Goal: Transaction & Acquisition: Purchase product/service

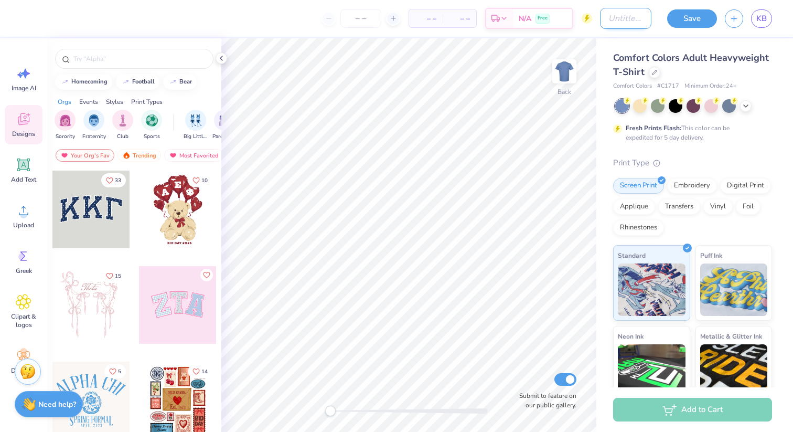
click at [600, 16] on input "Design Title" at bounding box center [625, 18] width 51 height 21
click at [731, 21] on button "button" at bounding box center [734, 17] width 18 height 18
click at [757, 20] on span "KB" at bounding box center [761, 19] width 10 height 12
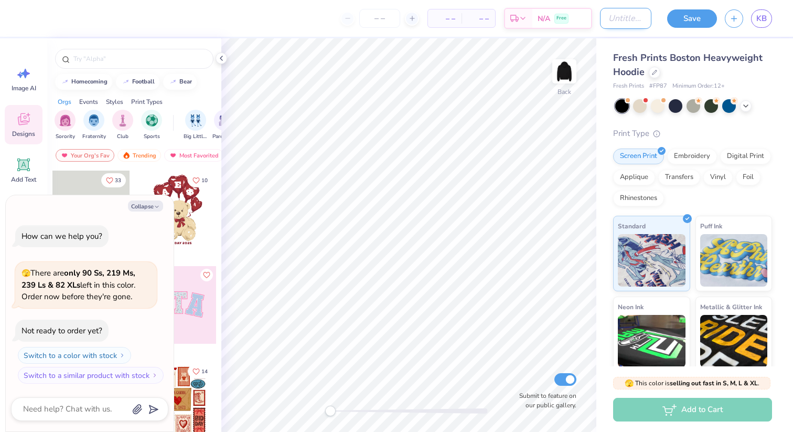
click at [618, 21] on input "Design Title" at bounding box center [625, 18] width 51 height 21
type input "s"
type textarea "x"
type input "sa"
type textarea "x"
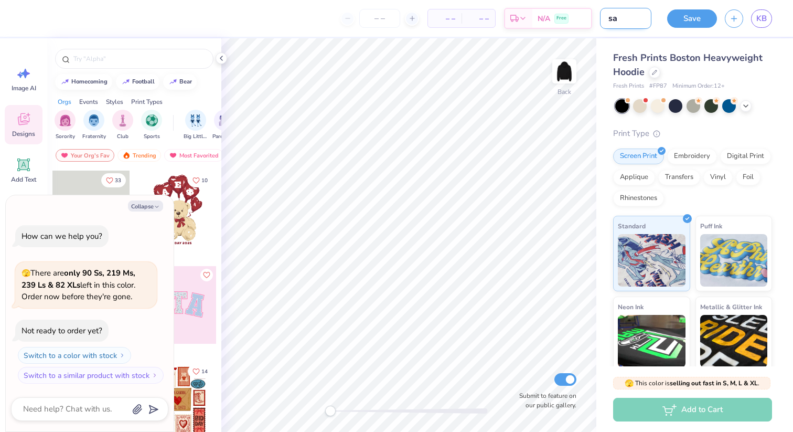
type input "sap"
type textarea "x"
type input "sapc"
type textarea "x"
type input "sapco"
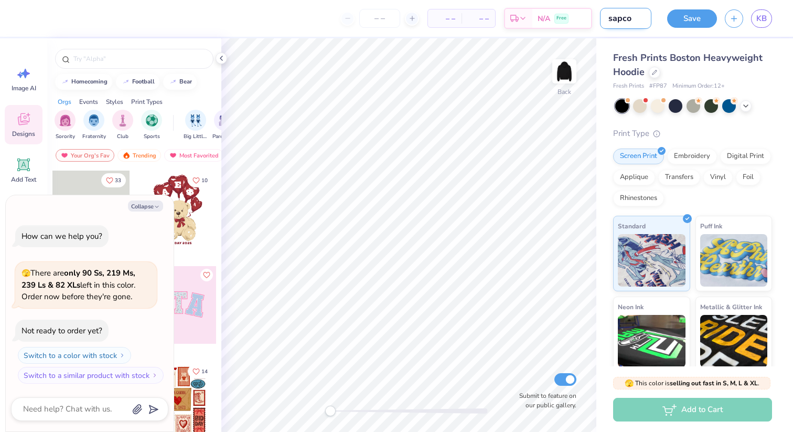
type textarea "x"
type input "sapcou"
type textarea "x"
type input "sapcoun"
type textarea "x"
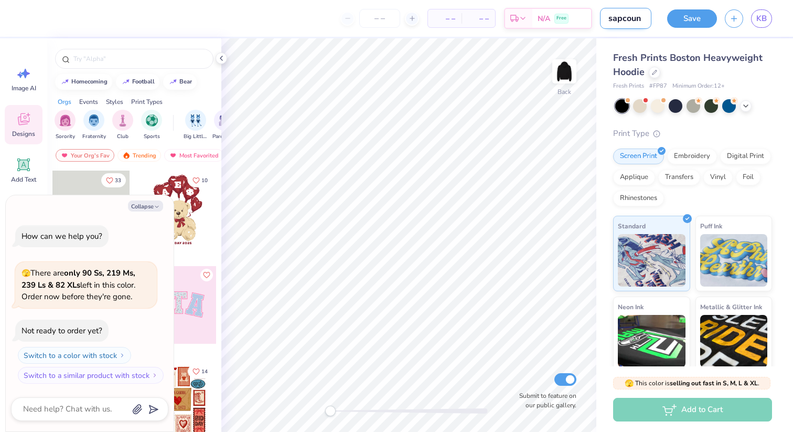
type input "sapcounc"
type textarea "x"
type input "sapcounci"
type textarea "x"
type input "sapcouncil"
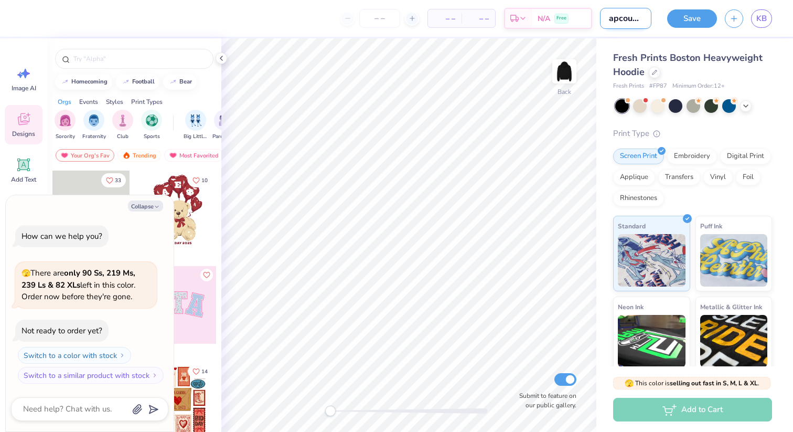
type textarea "x"
type input "sapcouncil"
click at [154, 206] on icon "button" at bounding box center [157, 206] width 6 height 6
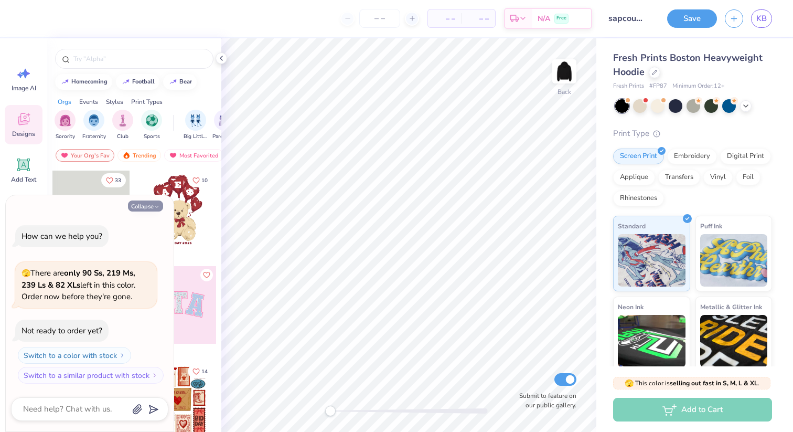
type textarea "x"
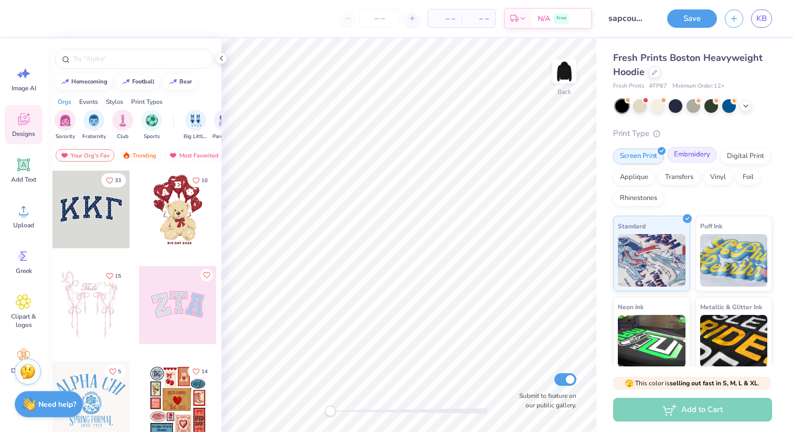
click at [687, 154] on div "Embroidery" at bounding box center [692, 155] width 50 height 16
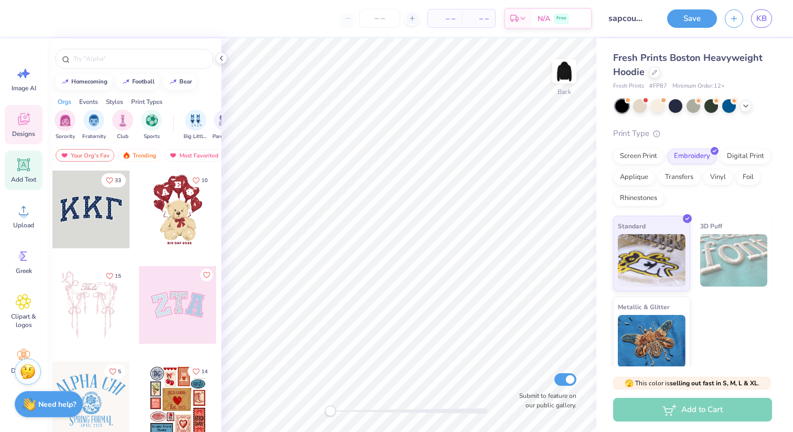
click at [19, 170] on icon at bounding box center [23, 164] width 13 height 13
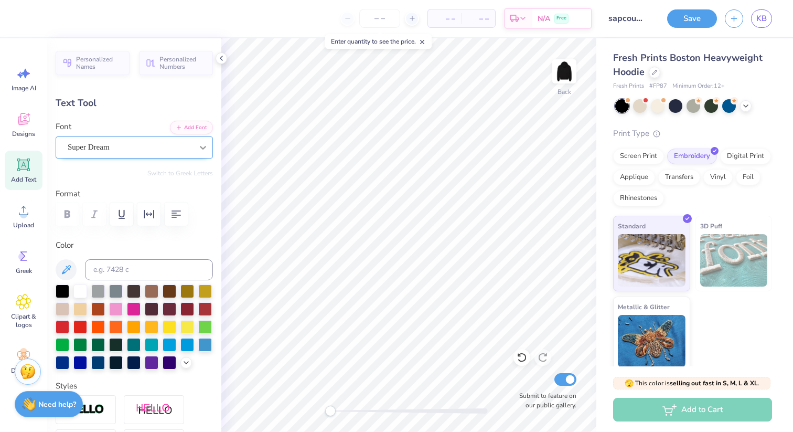
scroll to position [8, 1]
type textarea "S"
click at [170, 154] on div at bounding box center [130, 147] width 125 height 14
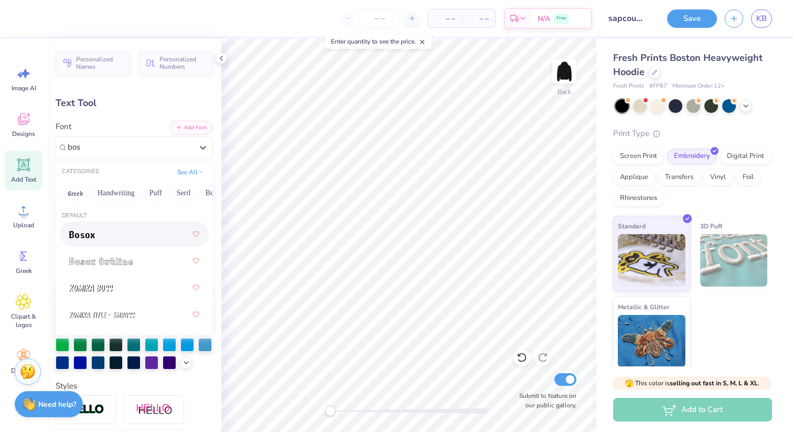
click at [109, 243] on div at bounding box center [134, 233] width 149 height 25
type input "bos"
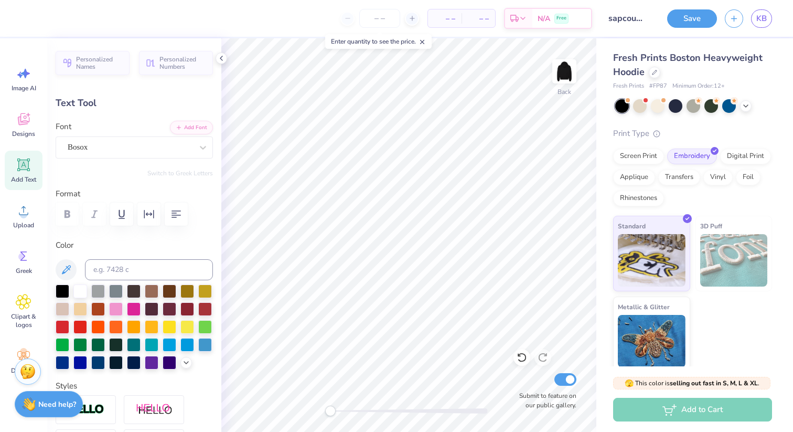
type textarea "B"
type textarea "SAP"
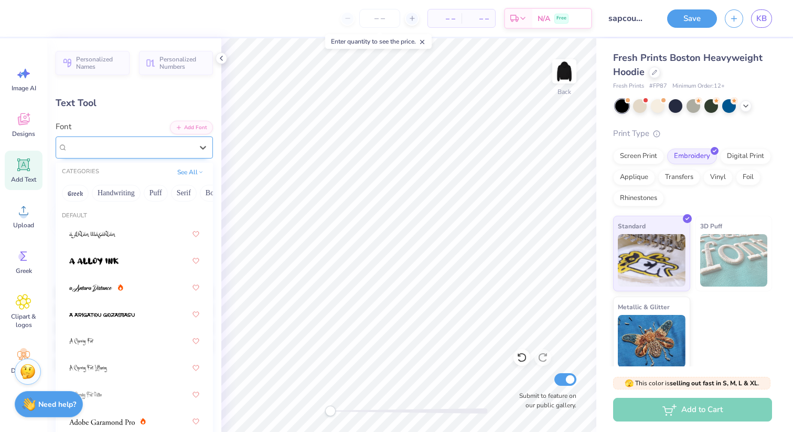
click at [119, 142] on div "Bosox" at bounding box center [130, 147] width 127 height 16
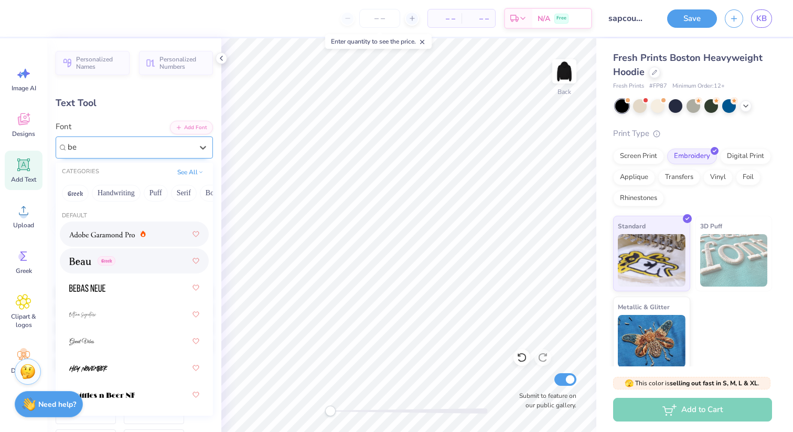
click at [104, 265] on span "Greek" at bounding box center [107, 260] width 18 height 9
type input "be"
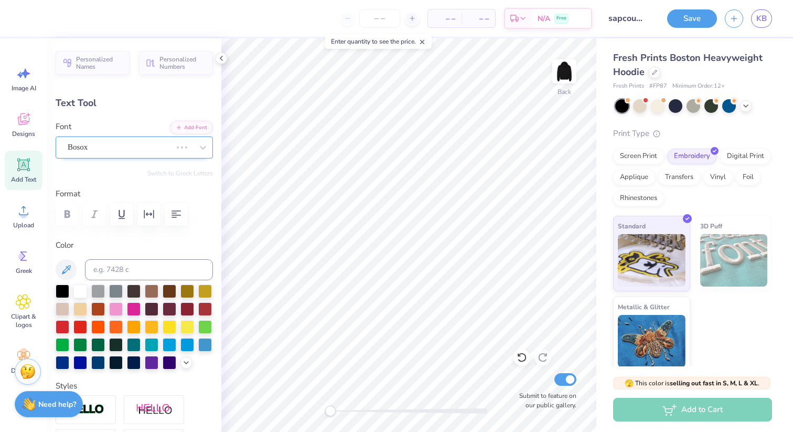
scroll to position [7, 2]
type textarea "SAP"
type input "4.82"
type input "2.06"
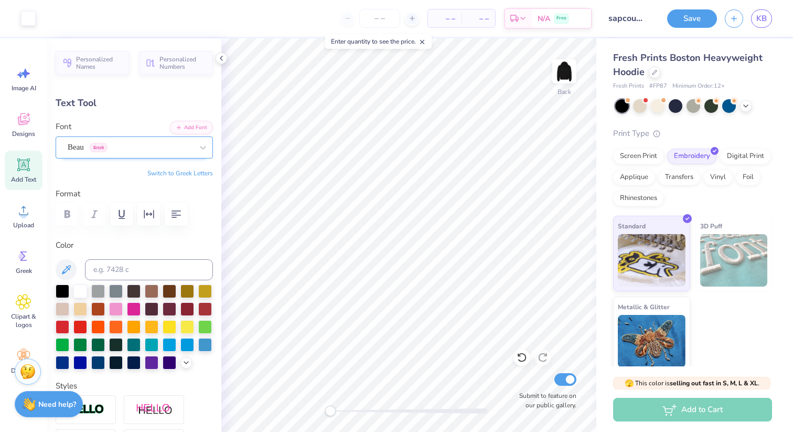
type input "5.72"
type input "6.18"
type input "2.64"
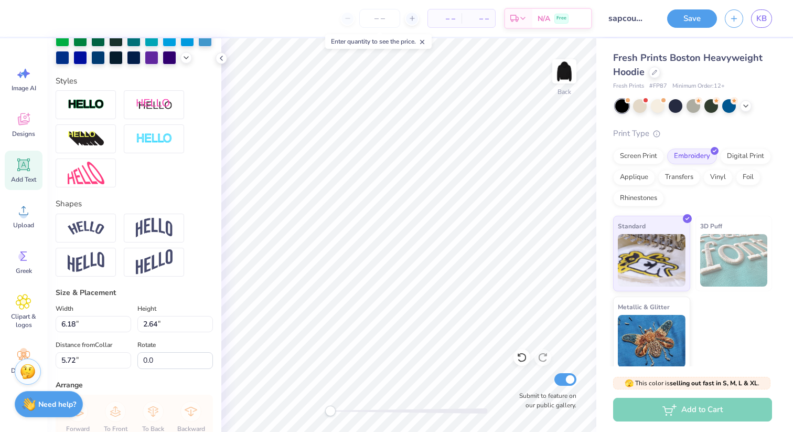
scroll to position [334, 0]
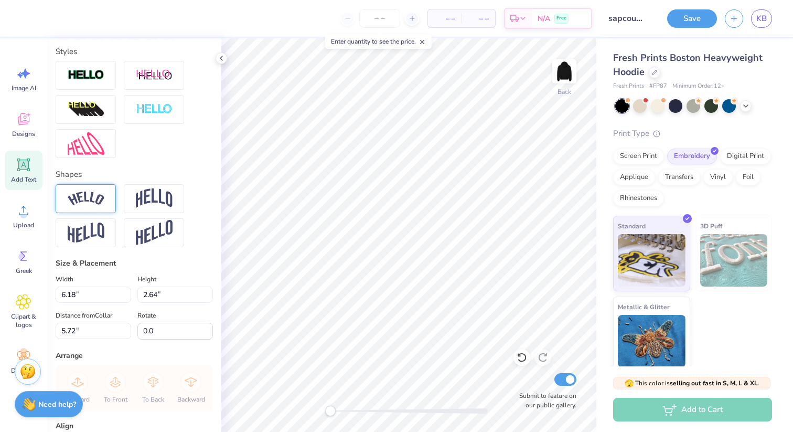
click at [100, 206] on img at bounding box center [86, 198] width 37 height 14
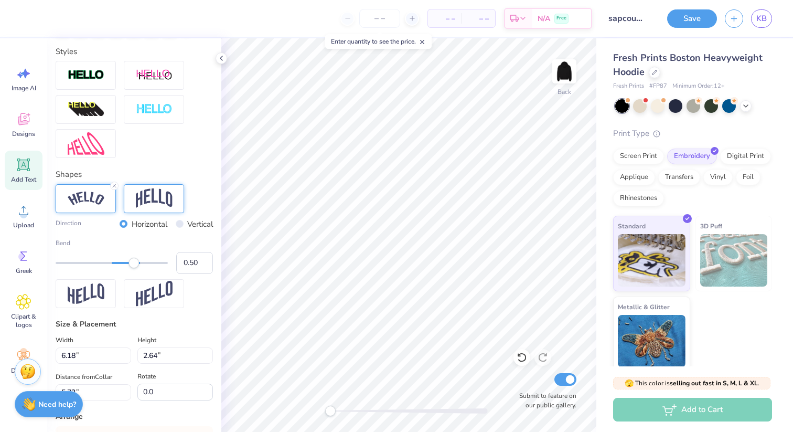
click at [151, 208] on img at bounding box center [154, 198] width 37 height 20
click at [84, 208] on div at bounding box center [86, 198] width 60 height 29
type input "9.13"
type input "3.31"
type input "3.77"
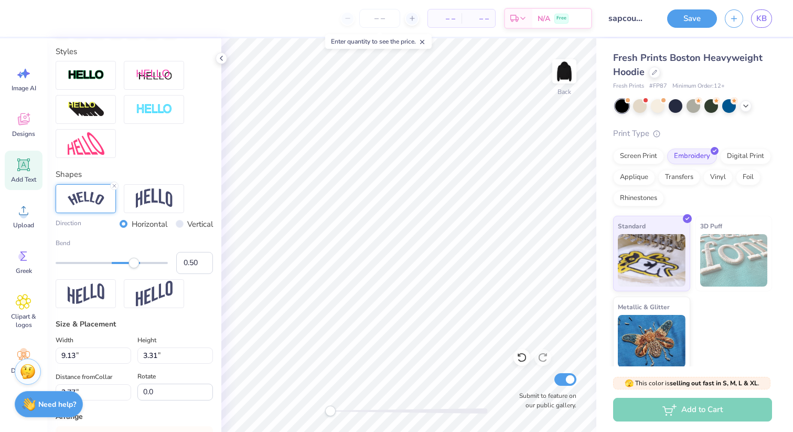
type input "5.02"
type input "1.82"
type input "5.72"
type input "2.08"
type input "4.93"
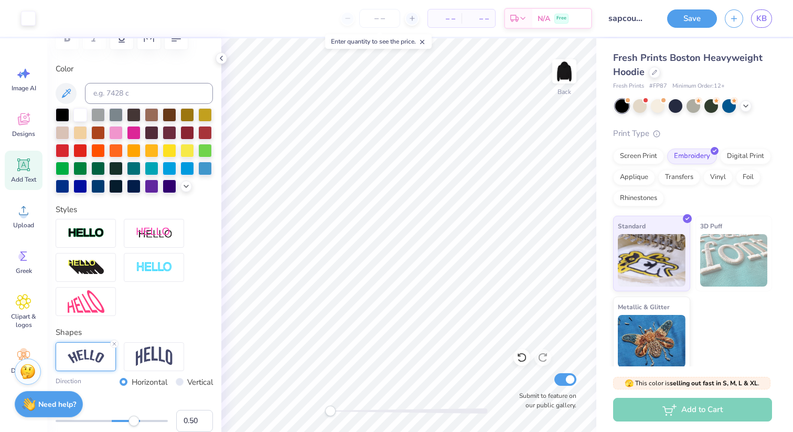
scroll to position [0, 0]
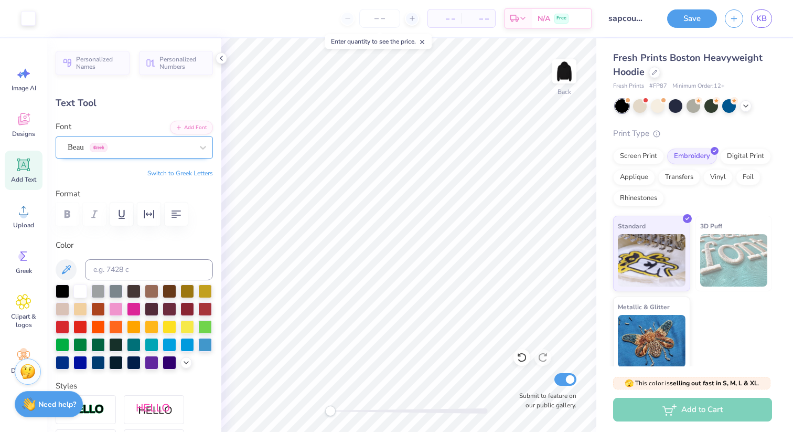
click at [17, 175] on span "Add Text" at bounding box center [23, 179] width 25 height 8
type input "7.05"
type input "2.04"
type input "5.73"
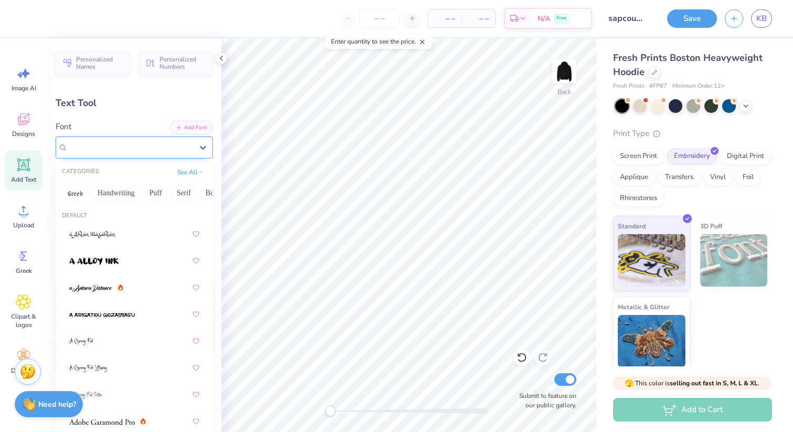
click at [165, 136] on div "Super Dream" at bounding box center [134, 147] width 157 height 22
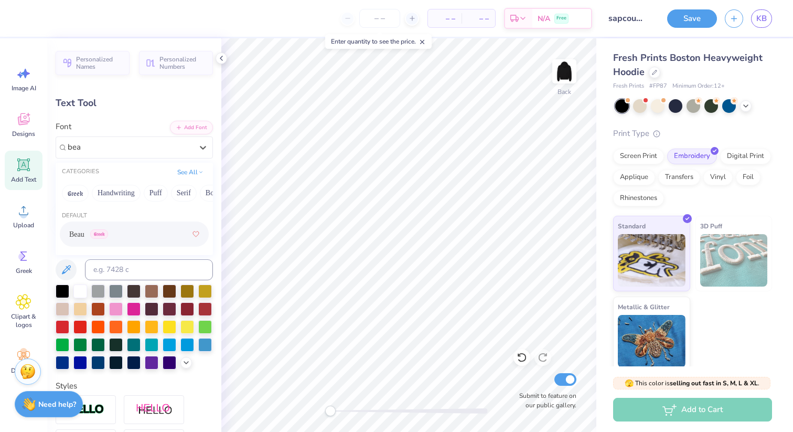
click at [138, 234] on div "Beau Greek" at bounding box center [134, 233] width 130 height 19
type input "bea"
type textarea "Council 25-26"
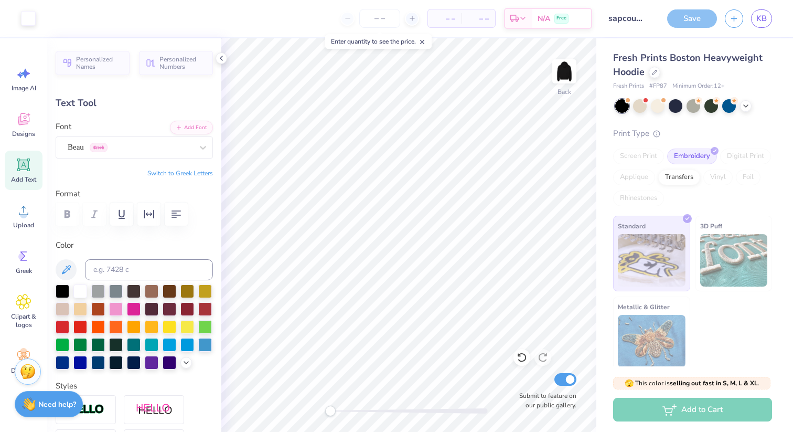
type input "18.10"
type input "2.56"
type input "5.47"
type input "5.49"
type input "0.78"
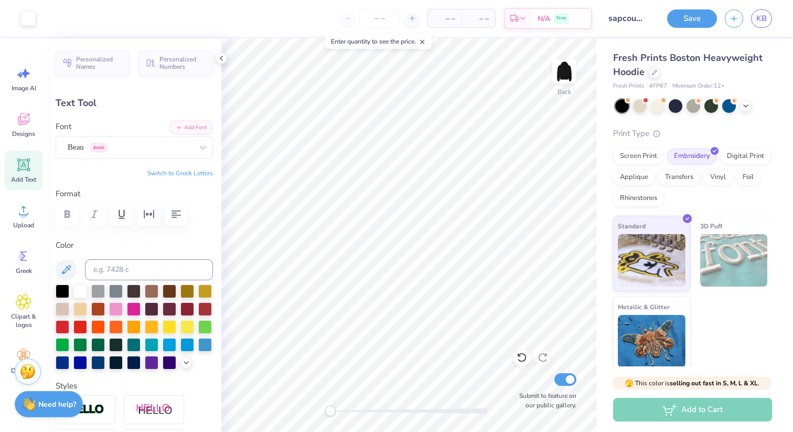
scroll to position [6, 0]
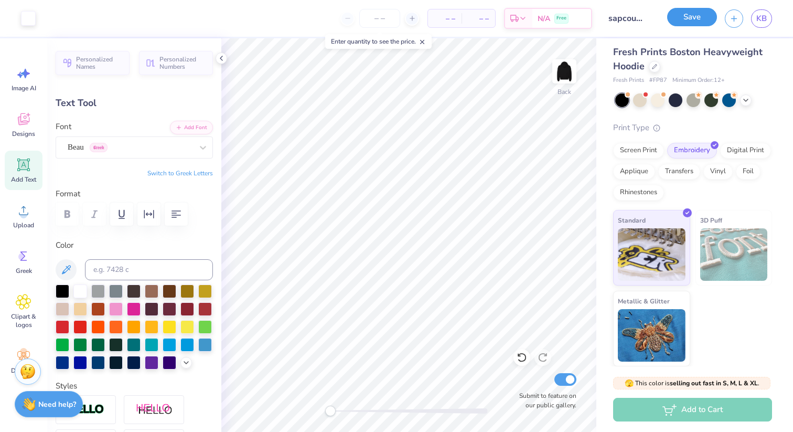
click at [681, 17] on button "Save" at bounding box center [692, 17] width 50 height 18
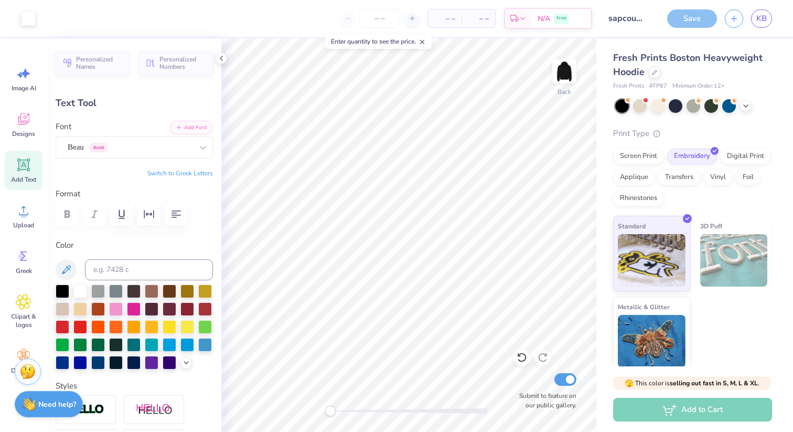
click at [683, 414] on div "Add to Cart" at bounding box center [692, 409] width 159 height 24
click at [742, 105] on icon at bounding box center [745, 105] width 8 height 8
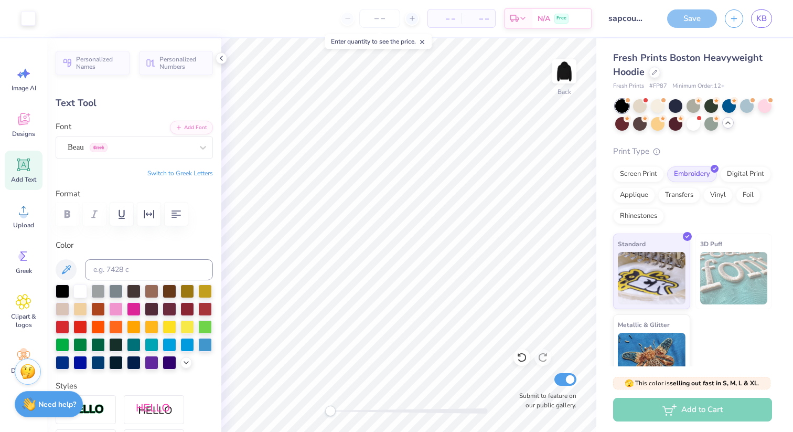
click at [730, 123] on polyline at bounding box center [728, 123] width 4 height 2
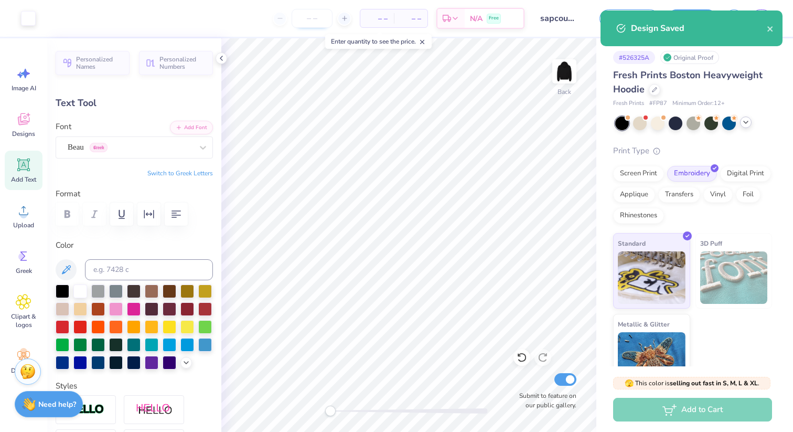
click at [320, 18] on input "number" at bounding box center [312, 18] width 41 height 19
click at [379, 11] on div "– – Per Item" at bounding box center [377, 18] width 34 height 18
click at [381, 16] on body "Art colors – – Per Item – – Total Est. Delivery N/A Free Design Title sapcounci…" at bounding box center [396, 216] width 793 height 432
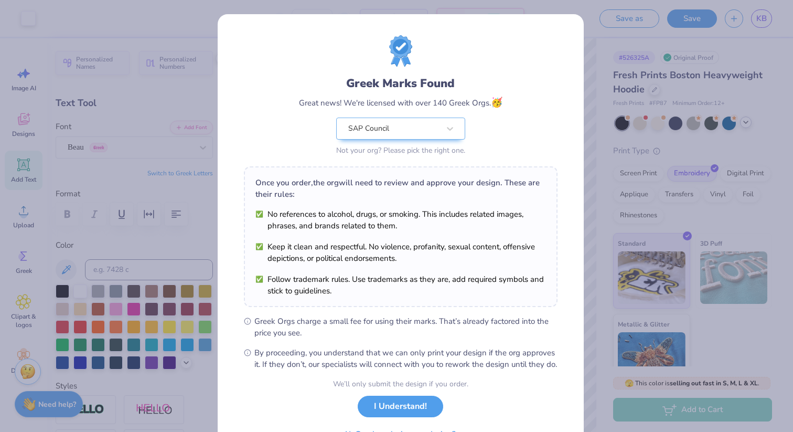
click at [598, 110] on div "Greek Marks Found Great news! We're licensed with over 140 Greek Orgs. 🥳 SAP Co…" at bounding box center [396, 216] width 793 height 432
click at [390, 411] on button "I Understand!" at bounding box center [400, 403] width 85 height 21
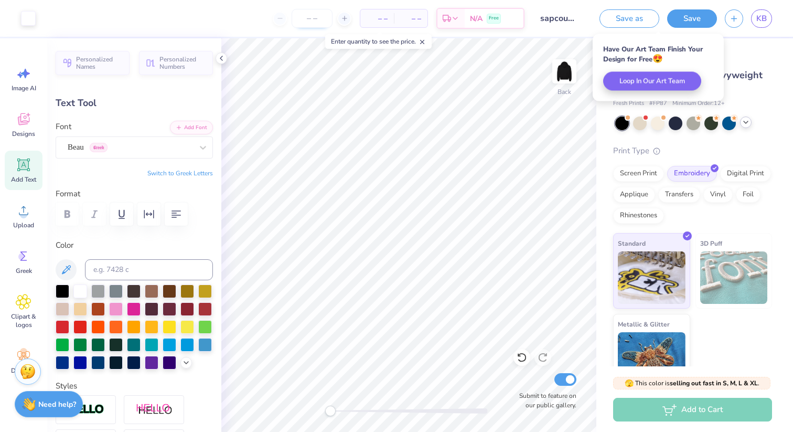
click at [316, 24] on input "number" at bounding box center [312, 18] width 41 height 19
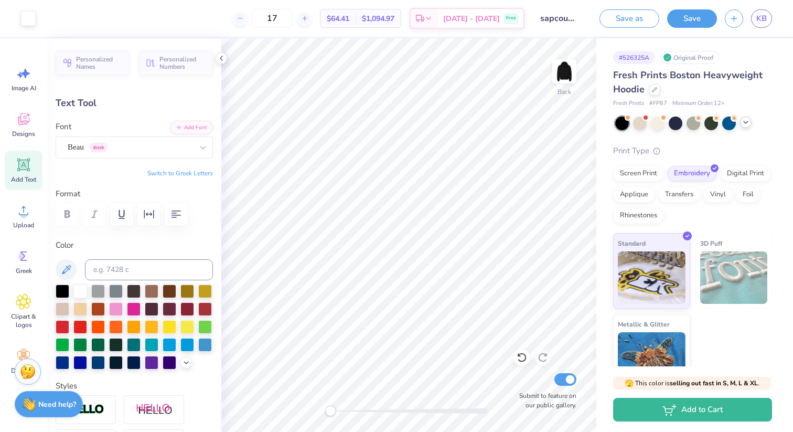
type input "17"
click at [349, 20] on span "$64.41" at bounding box center [338, 18] width 23 height 11
click at [651, 177] on div "Screen Print" at bounding box center [638, 172] width 51 height 16
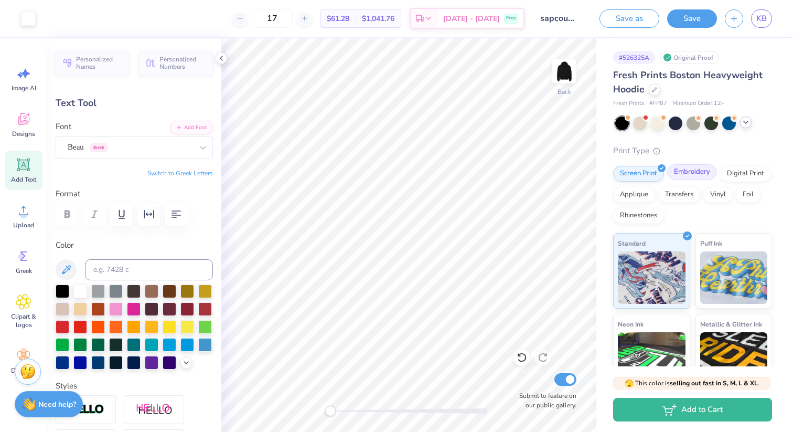
click at [691, 171] on div "Embroidery" at bounding box center [692, 172] width 50 height 16
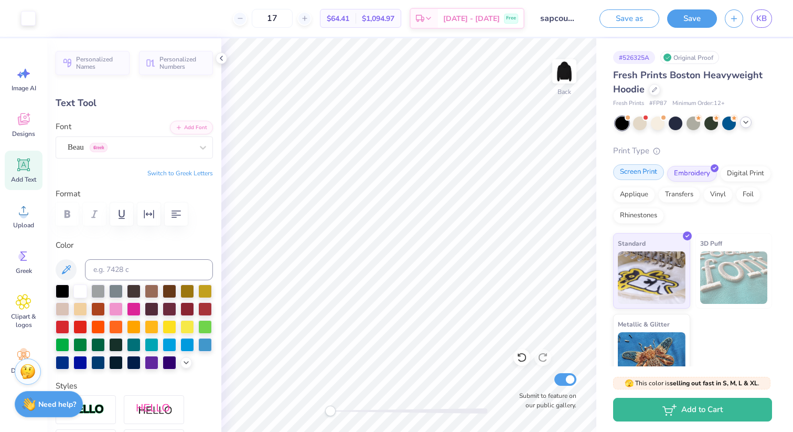
click at [652, 172] on div "Screen Print" at bounding box center [638, 172] width 51 height 16
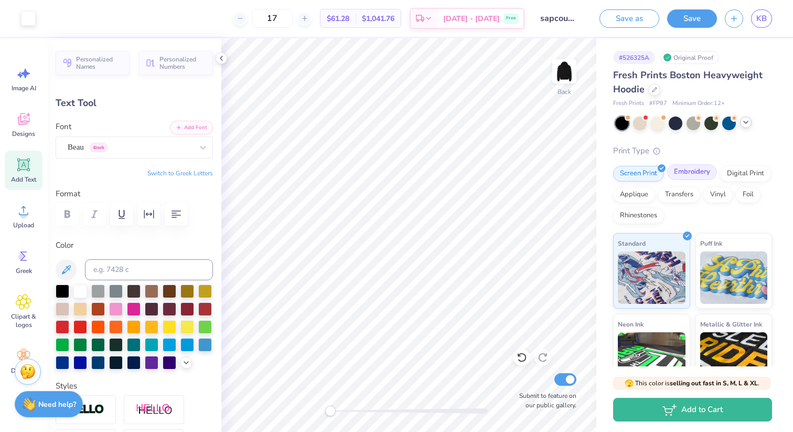
click at [679, 169] on div "Embroidery" at bounding box center [692, 172] width 50 height 16
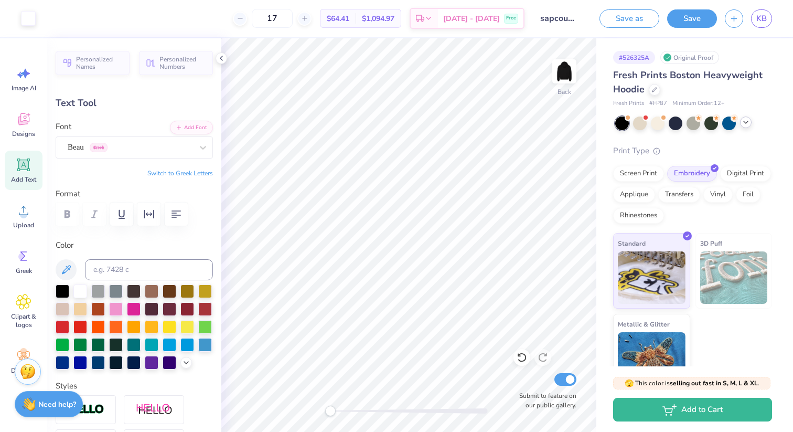
type input "5.72"
type input "2.08"
type input "4.67"
type input "5.49"
type input "0.78"
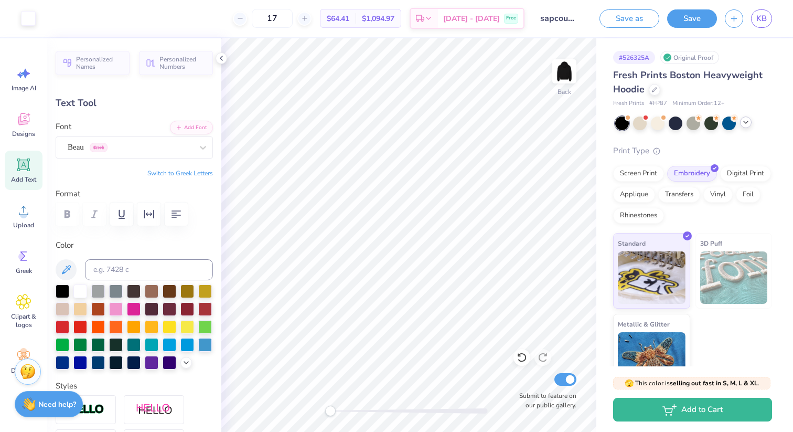
type input "7.15"
type input "3.46"
type input "0.49"
type input "6.75"
type input "5.72"
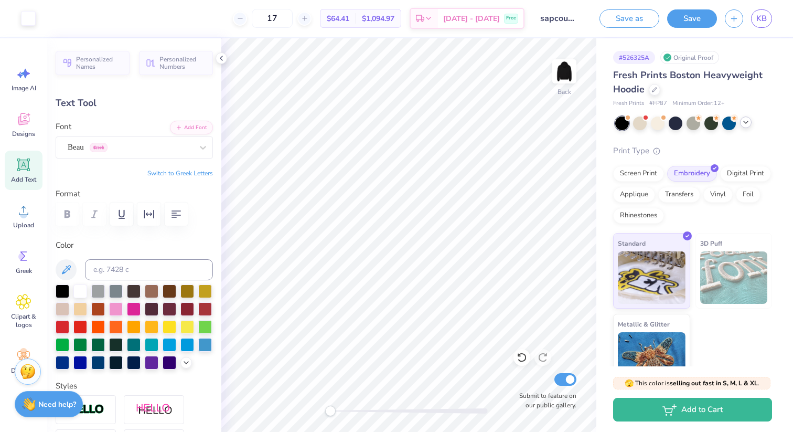
type input "2.08"
type input "4.67"
click at [25, 135] on span "Designs" at bounding box center [23, 134] width 23 height 8
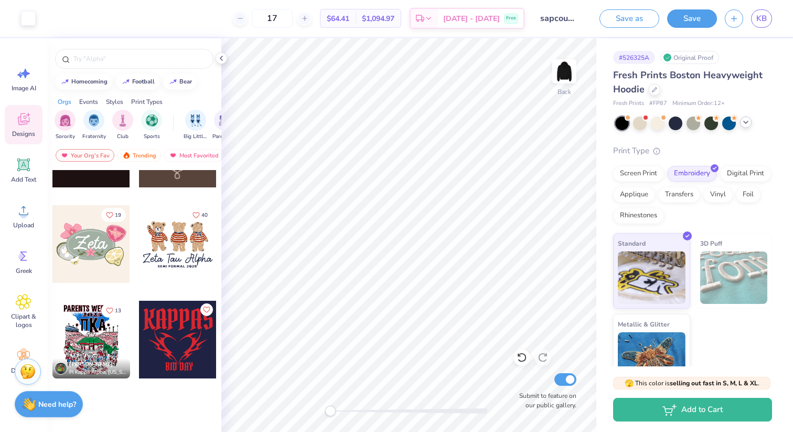
scroll to position [649, 0]
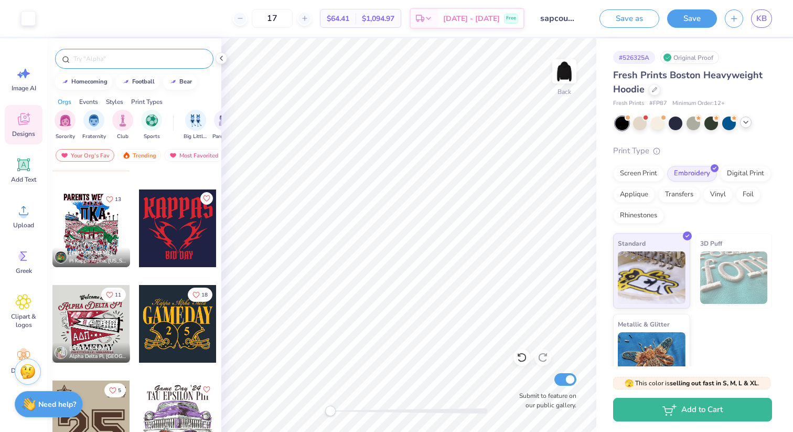
click at [130, 59] on input "text" at bounding box center [139, 58] width 134 height 10
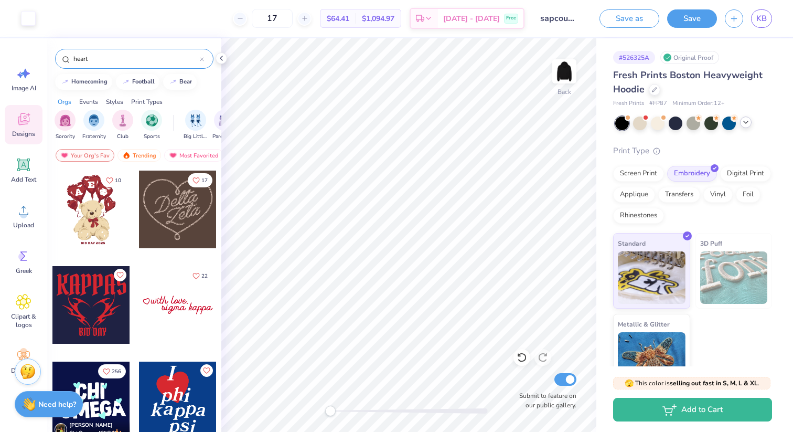
type input "heart"
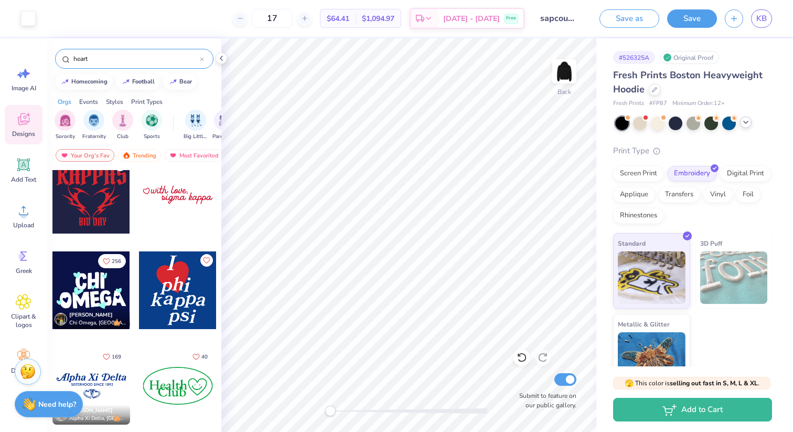
scroll to position [111, 0]
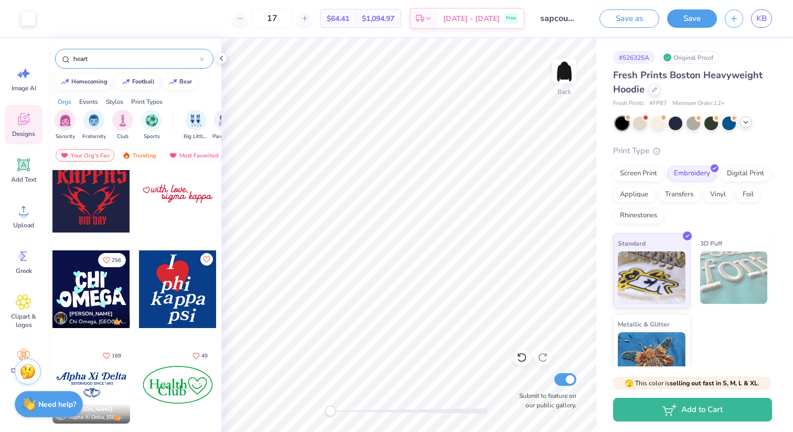
click at [167, 214] on div at bounding box center [178, 194] width 78 height 78
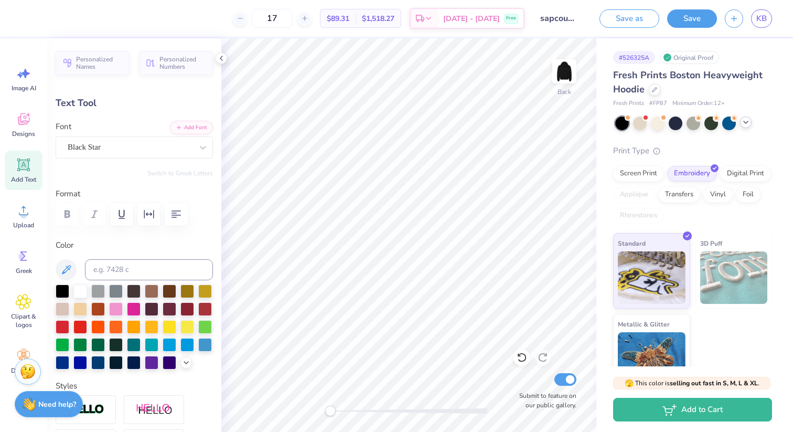
scroll to position [8, 1]
type textarea "s"
type textarea "S"
type textarea "sap council 25-26"
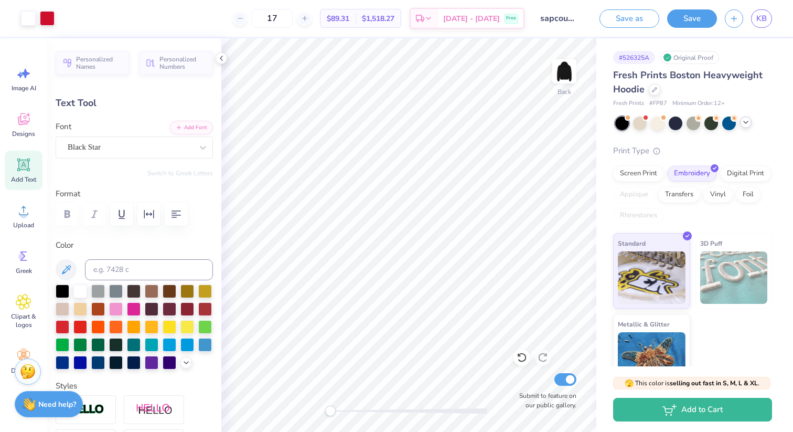
type input "10.41"
type input "1.74"
type input "10.80"
type input "5.55"
type input "1.26"
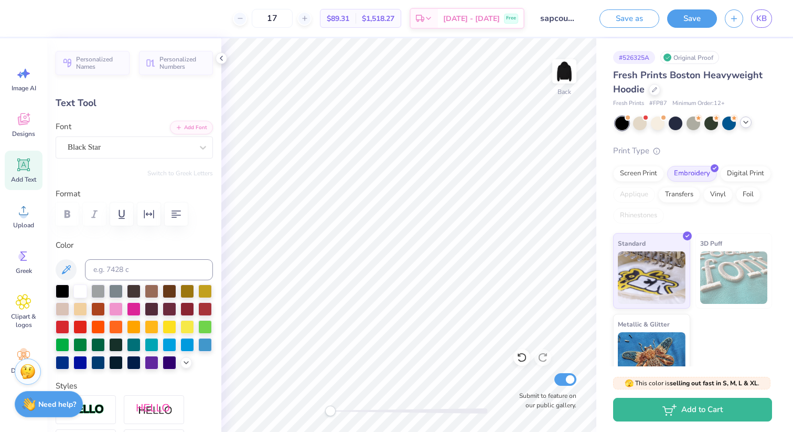
type input "10.00"
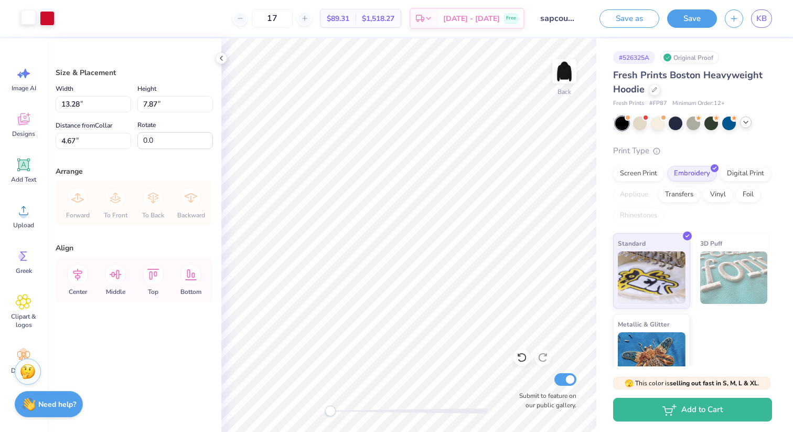
click at [24, 13] on div at bounding box center [28, 17] width 15 height 15
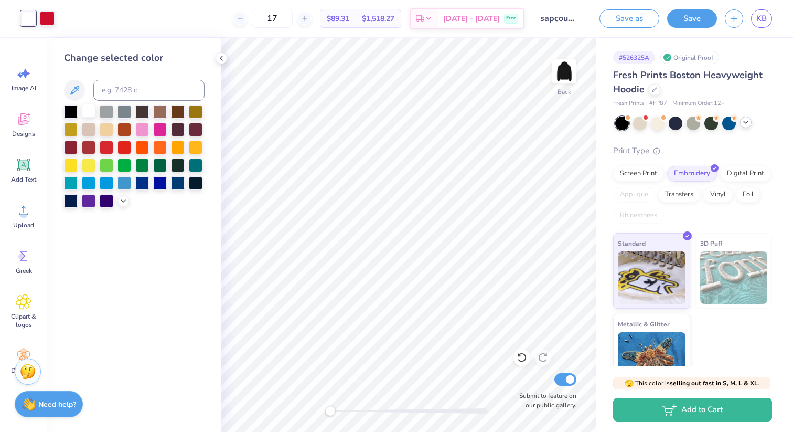
click at [91, 110] on div at bounding box center [89, 111] width 14 height 14
click at [48, 16] on div at bounding box center [47, 17] width 15 height 15
click at [83, 108] on div at bounding box center [89, 111] width 14 height 14
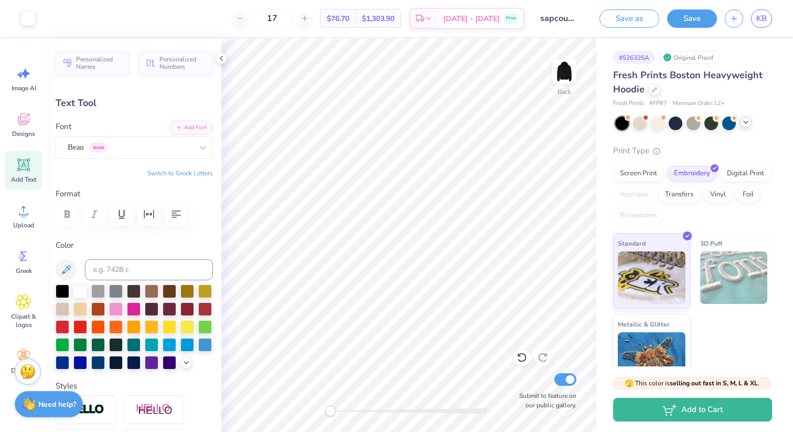
type input "3.46"
type input "0.49"
type input "6.75"
type input "10.41"
type input "1.74"
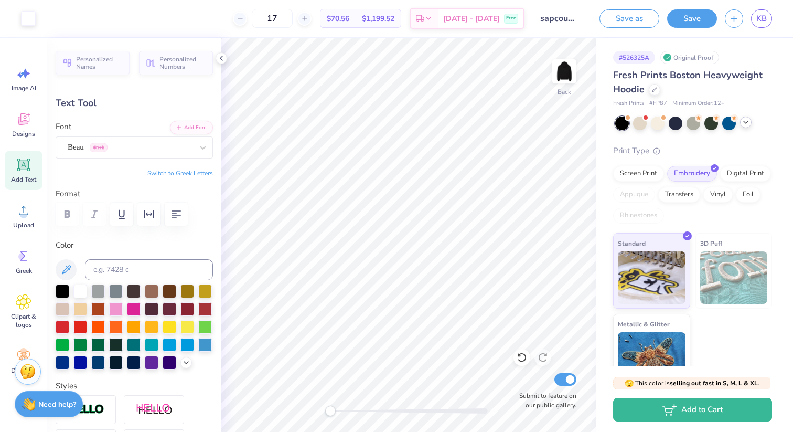
type input "10.80"
type input "5.55"
type input "1.26"
type input "10.00"
type input "10.41"
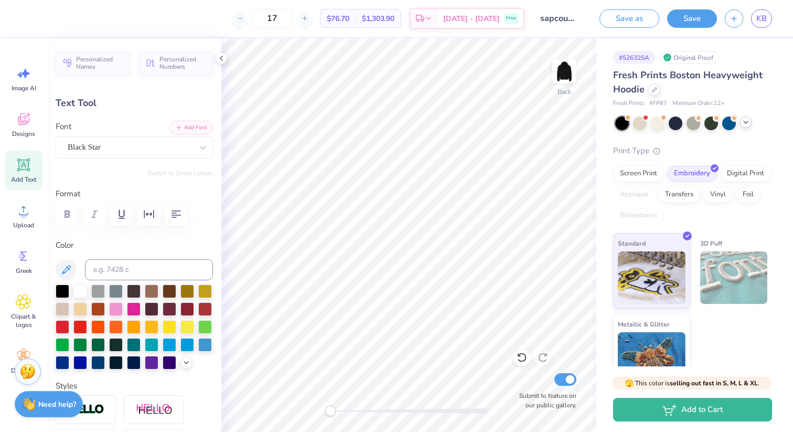
type input "1.74"
type input "10.83"
type input "5.58"
type input "0.93"
type input "5.55"
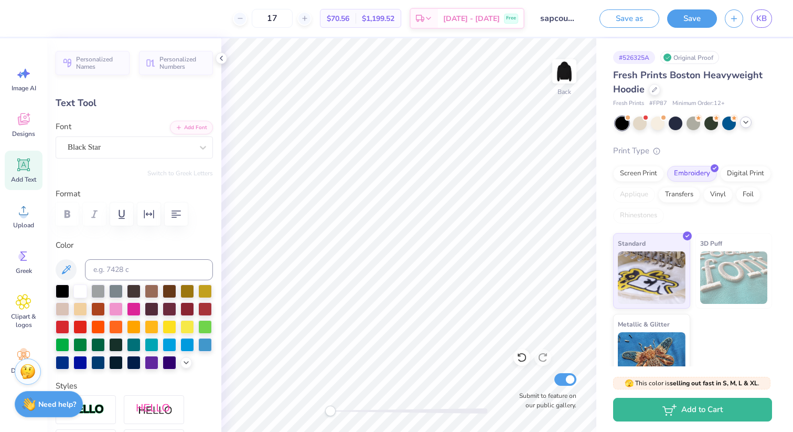
type input "1.26"
type input "5.23"
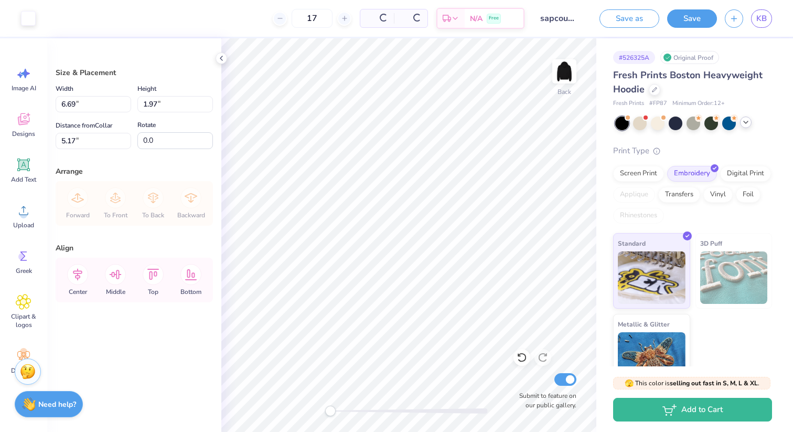
type input "6.69"
type input "1.97"
type input "5.17"
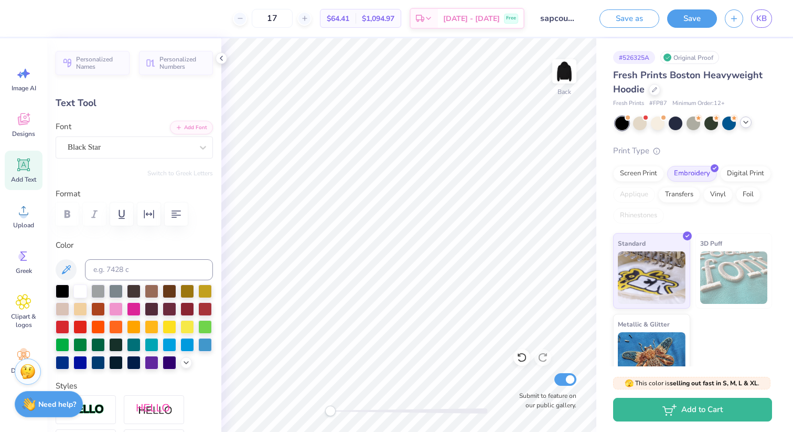
type input "5.88"
type input "0.98"
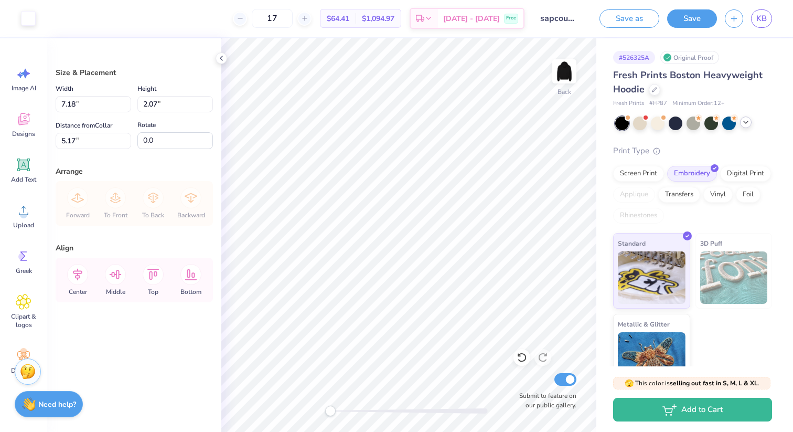
type input "5.16"
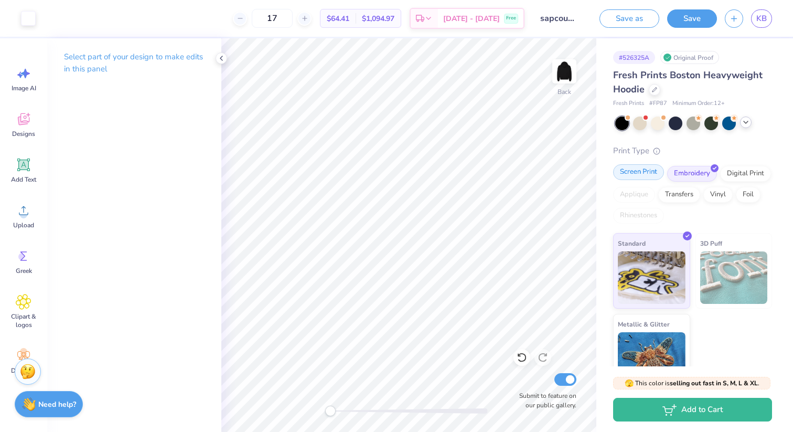
click at [646, 171] on div "Screen Print" at bounding box center [638, 172] width 51 height 16
